Goal: Use online tool/utility: Use online tool/utility

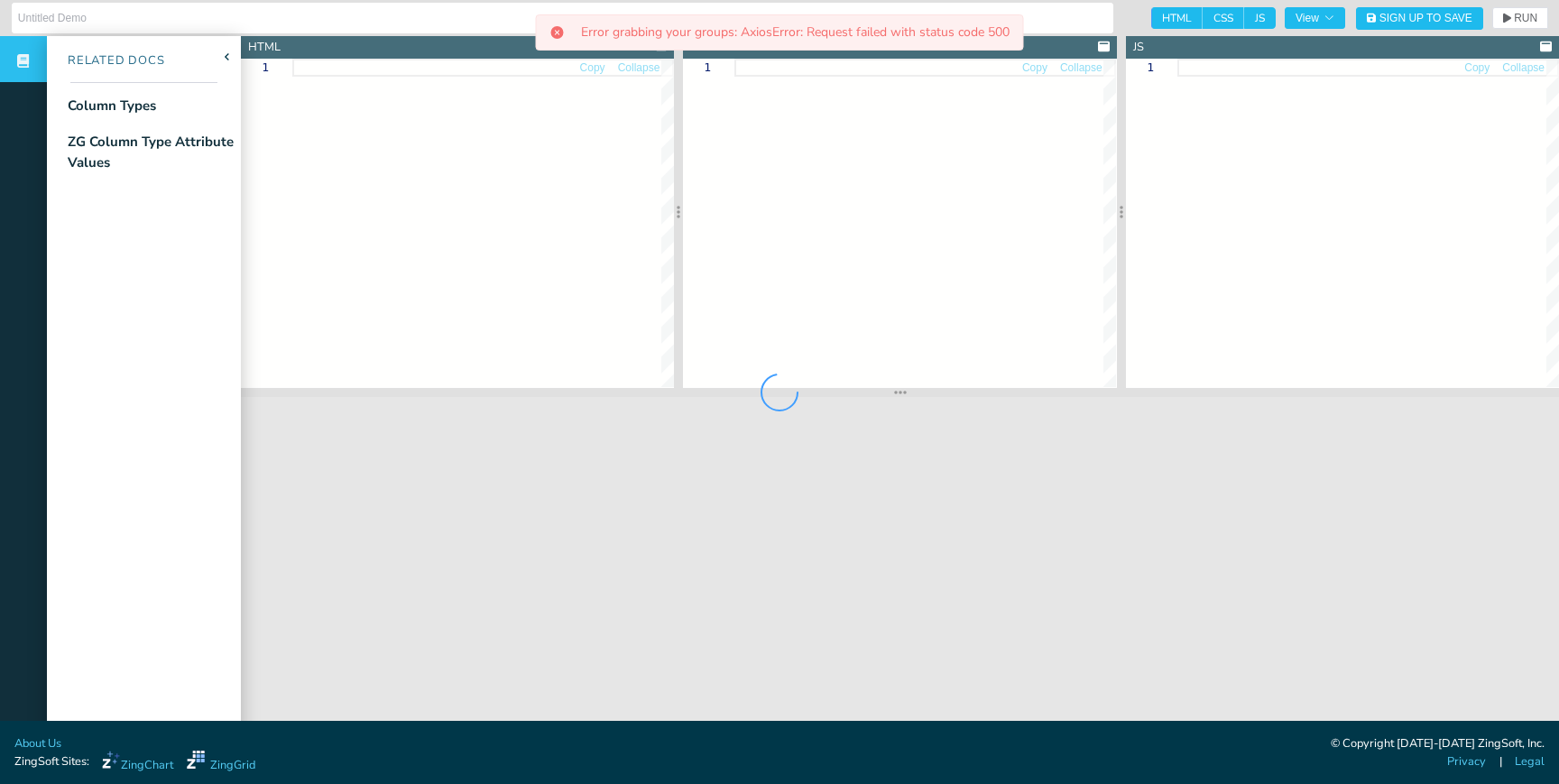
type input "Row Selector Column Type"
type textarea "<!DOCTYPE html> <html class="zg-html"> <head> <meta charset="utf-8"> <title>Zin…"
type textarea ".zg-body {background:#e6e6e6;} .zg-body zing-grid[loading] { height:400px; }"
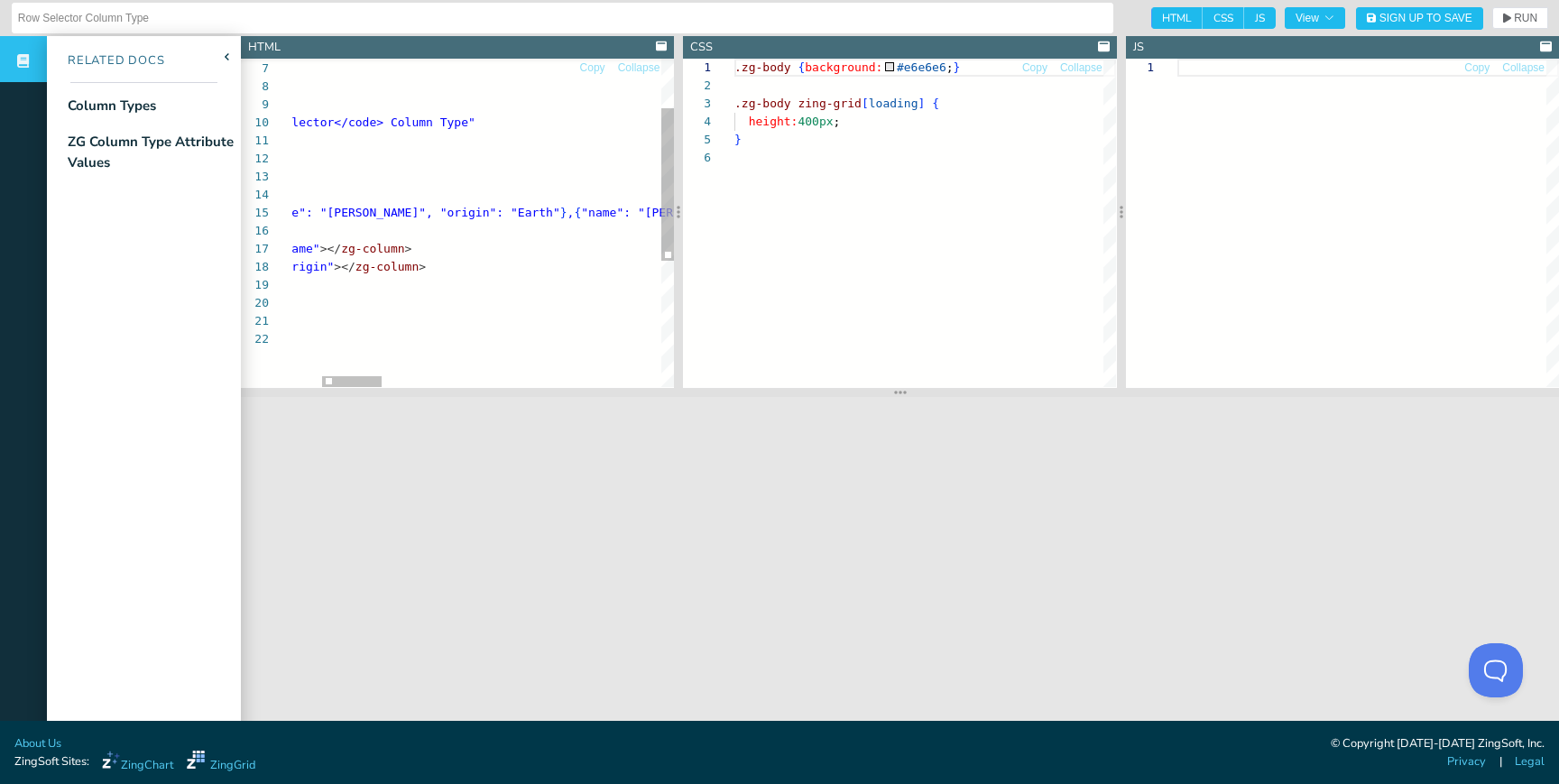
scroll to position [72, 459]
click at [562, 213] on div "</ head > < body class = "zg-body" > < zing-grid caption = "<code>row-selector<…" at bounding box center [1278, 304] width 2356 height 707
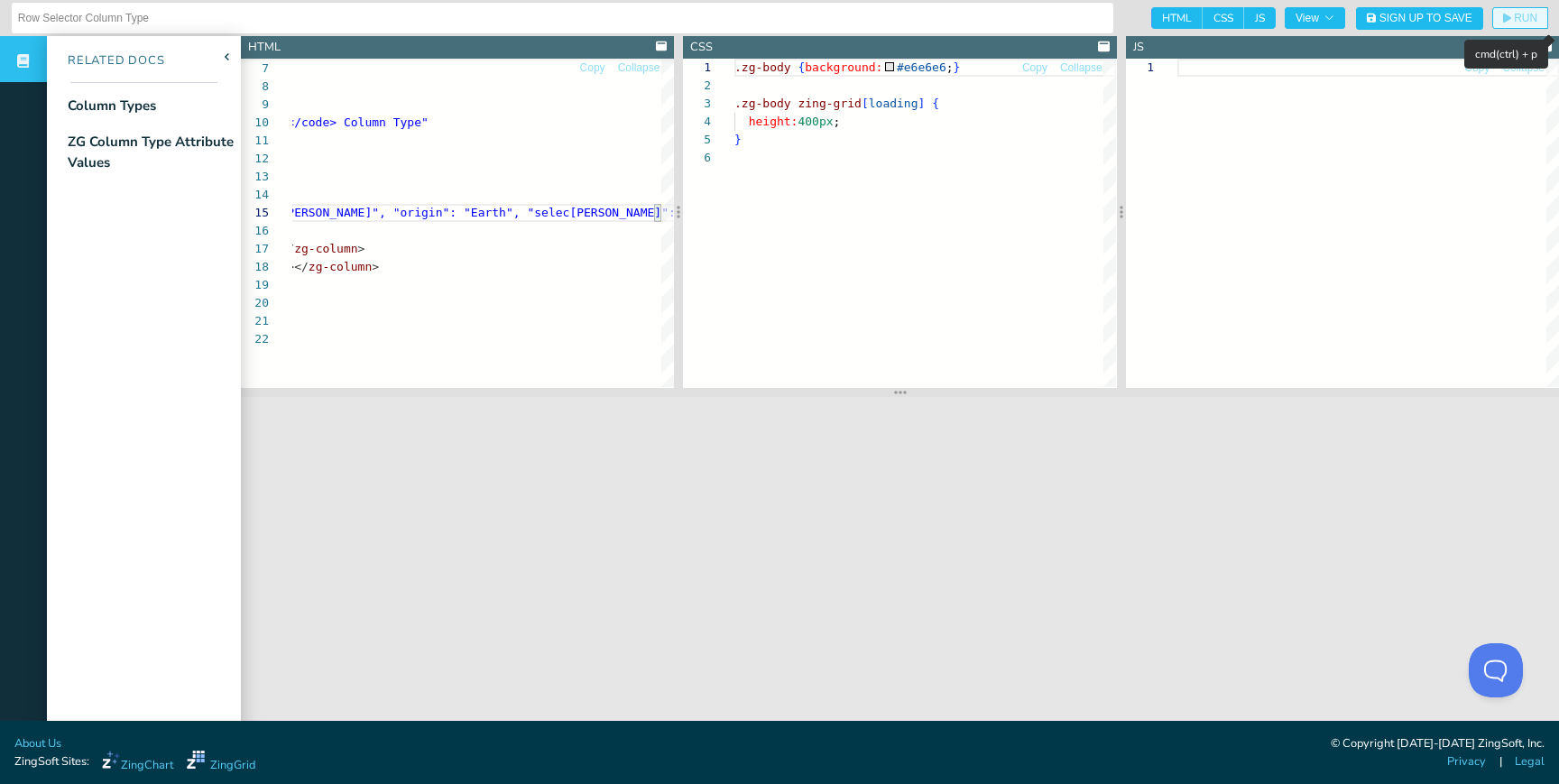
type textarea "row-selector search sort editor> <zg-data data='[{"name": "Philip J. Fry", "ori…"
click at [1510, 12] on span "RUN" at bounding box center [1520, 17] width 34 height 10
